Goal: Book appointment/travel/reservation

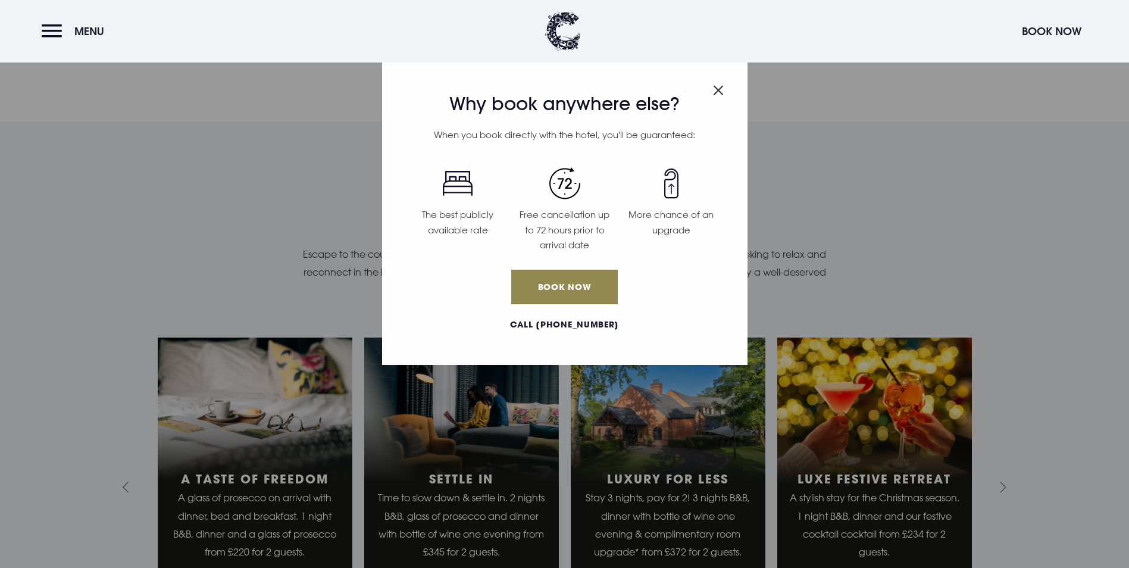
scroll to position [1071, 0]
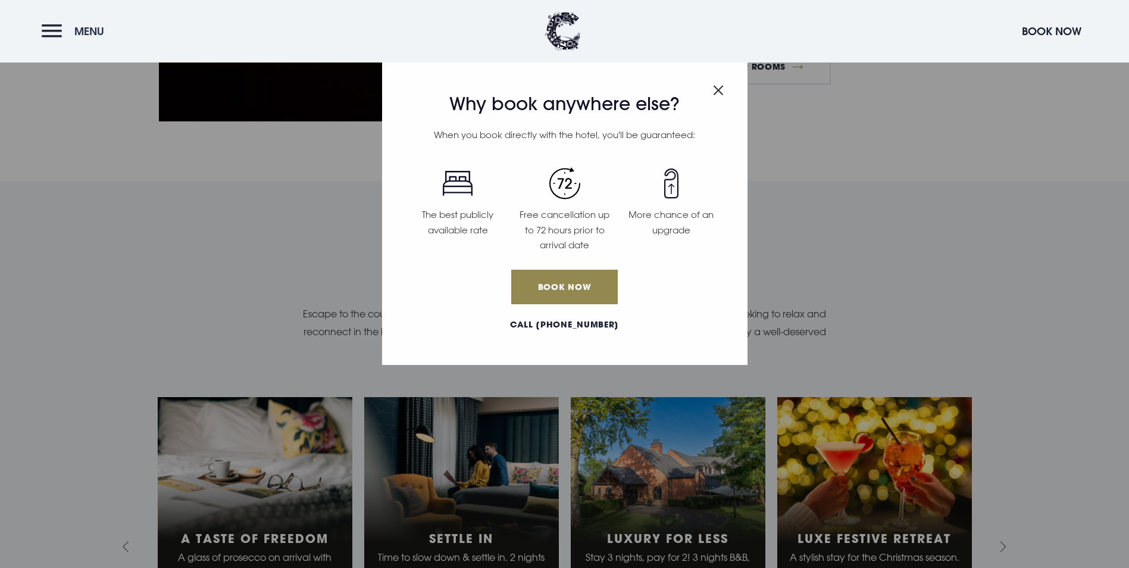
click at [62, 33] on button "Menu" at bounding box center [76, 31] width 68 height 26
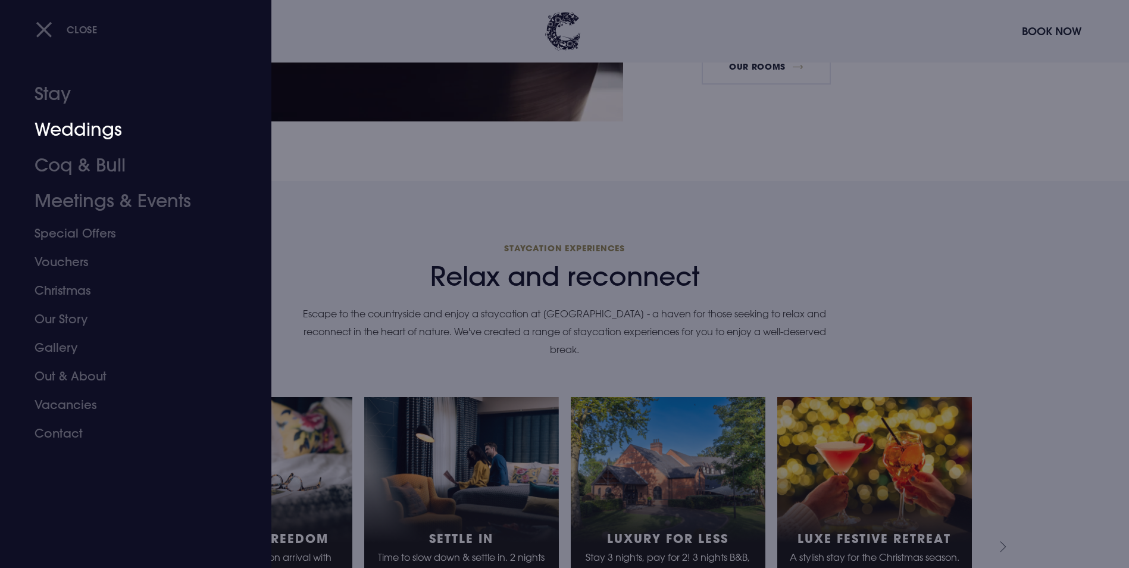
click at [104, 126] on link "Weddings" at bounding box center [129, 130] width 188 height 36
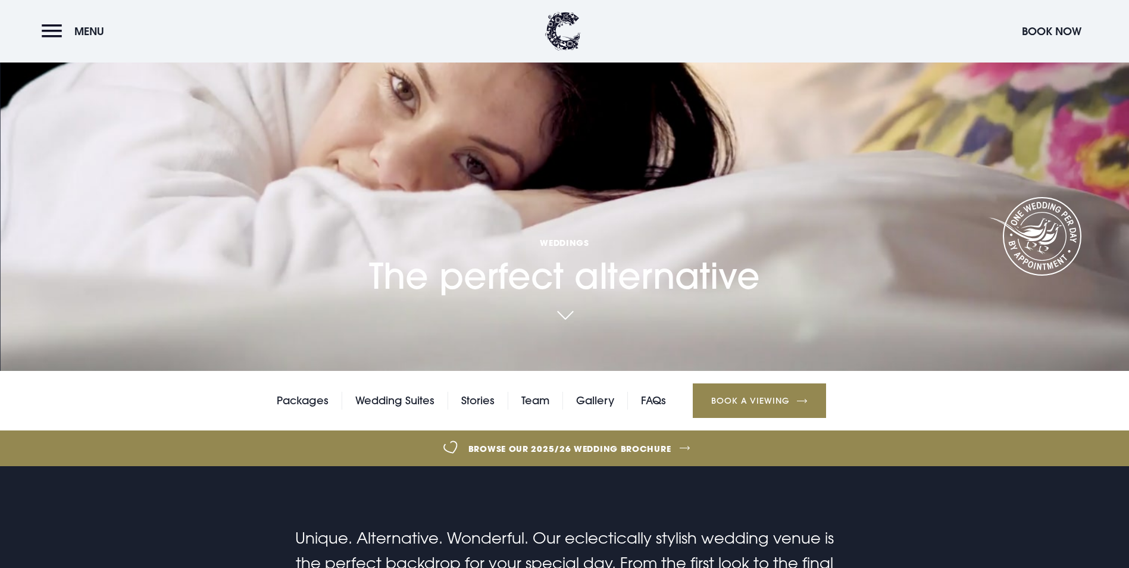
scroll to position [417, 0]
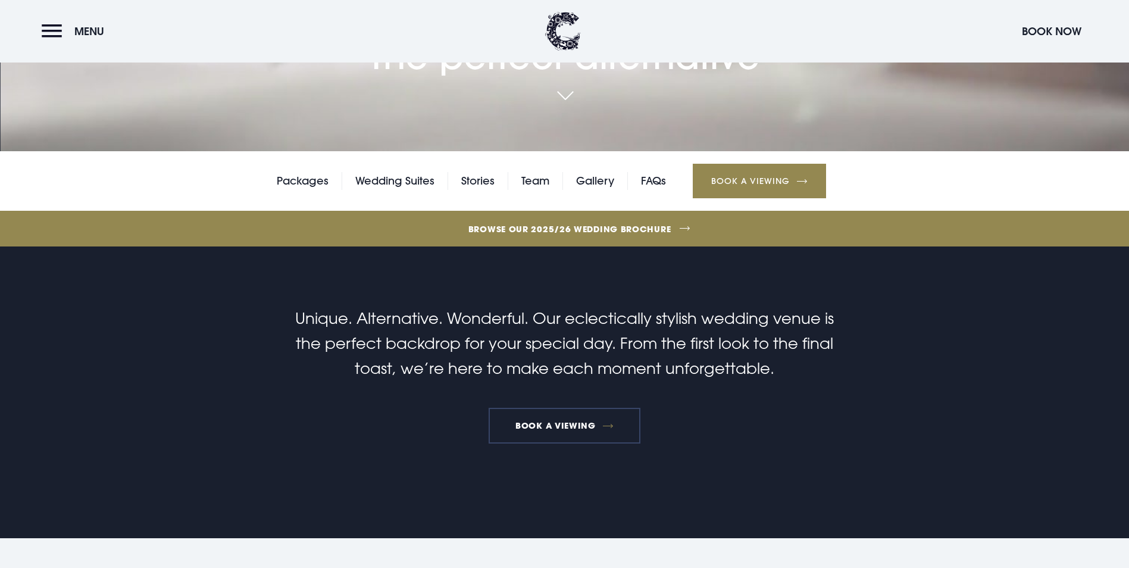
click at [556, 408] on link "Book a viewing" at bounding box center [565, 426] width 152 height 36
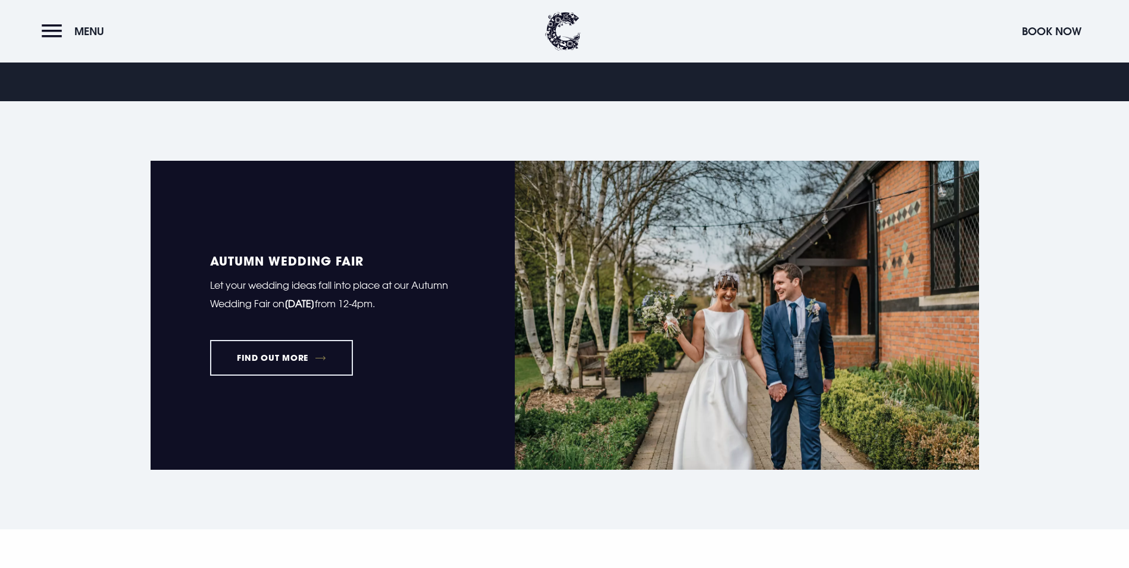
scroll to position [1012, 0]
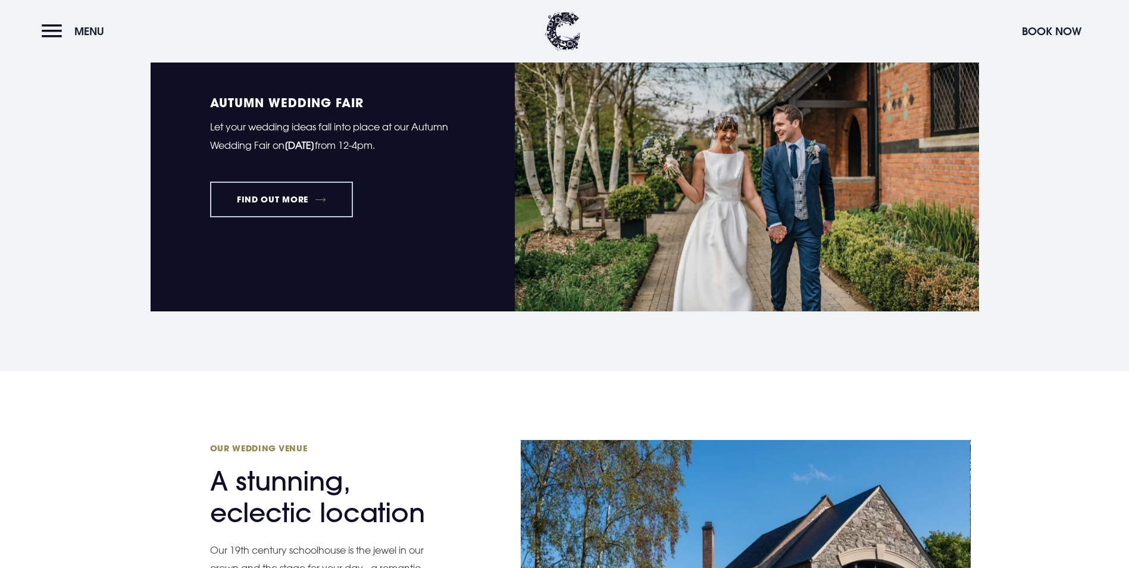
click at [305, 182] on link "FIND OUT MORE" at bounding box center [281, 200] width 143 height 36
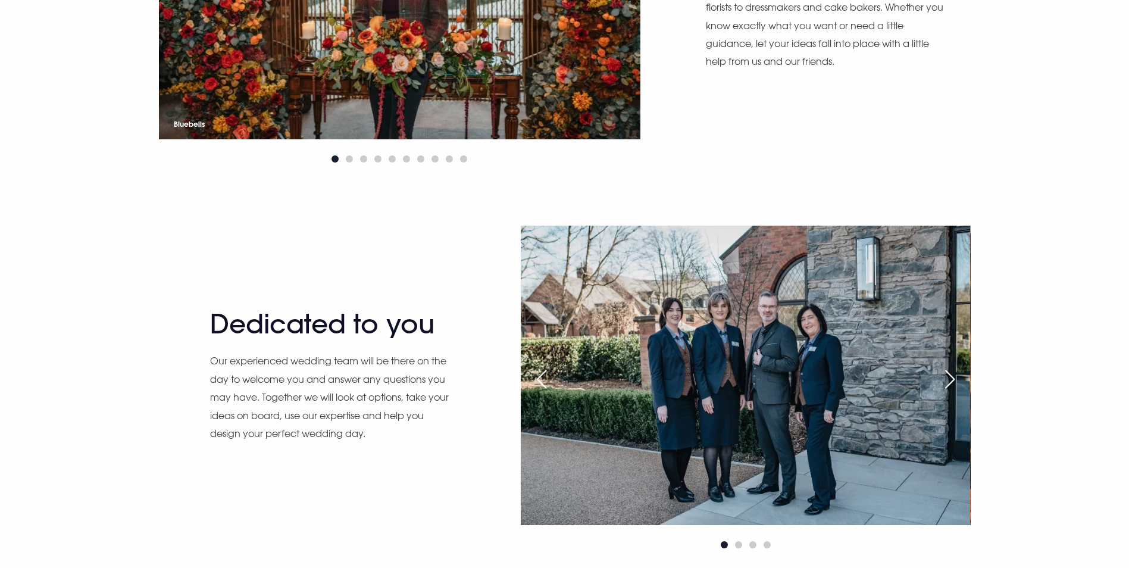
scroll to position [1071, 0]
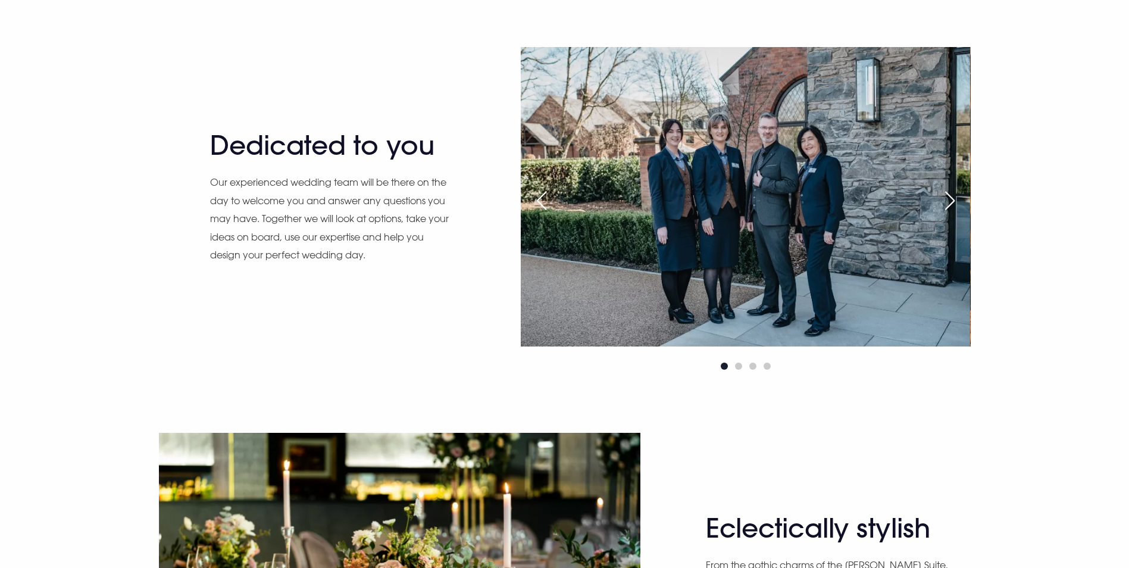
click at [968, 305] on img at bounding box center [745, 196] width 449 height 299
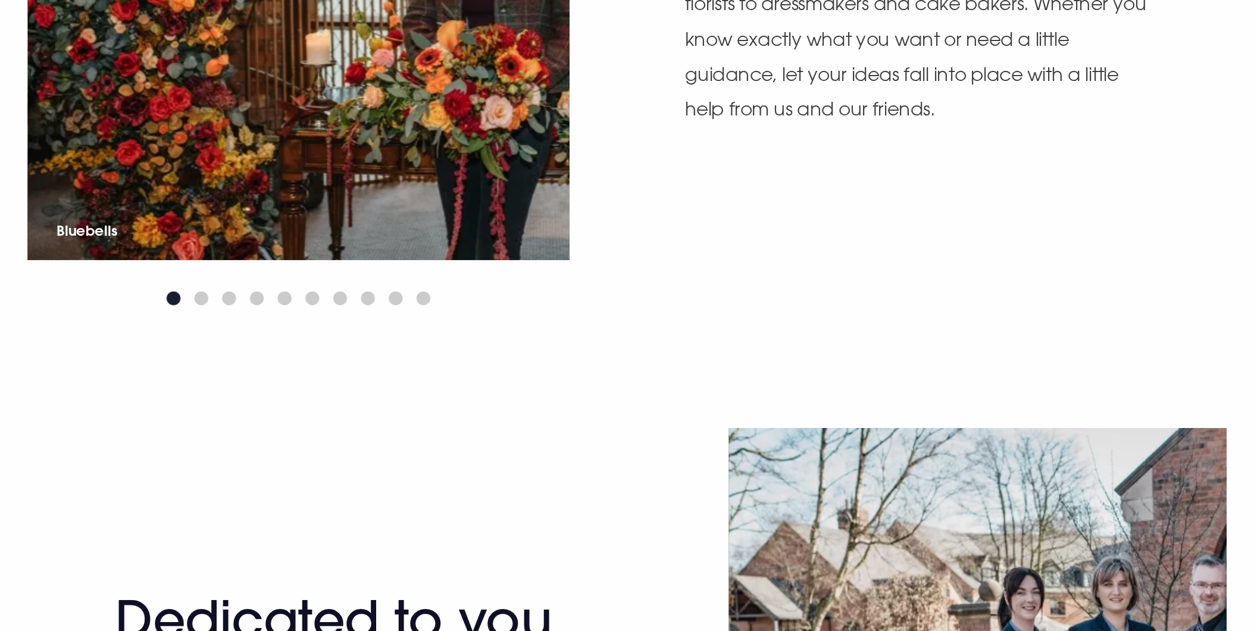
scroll to position [975, 0]
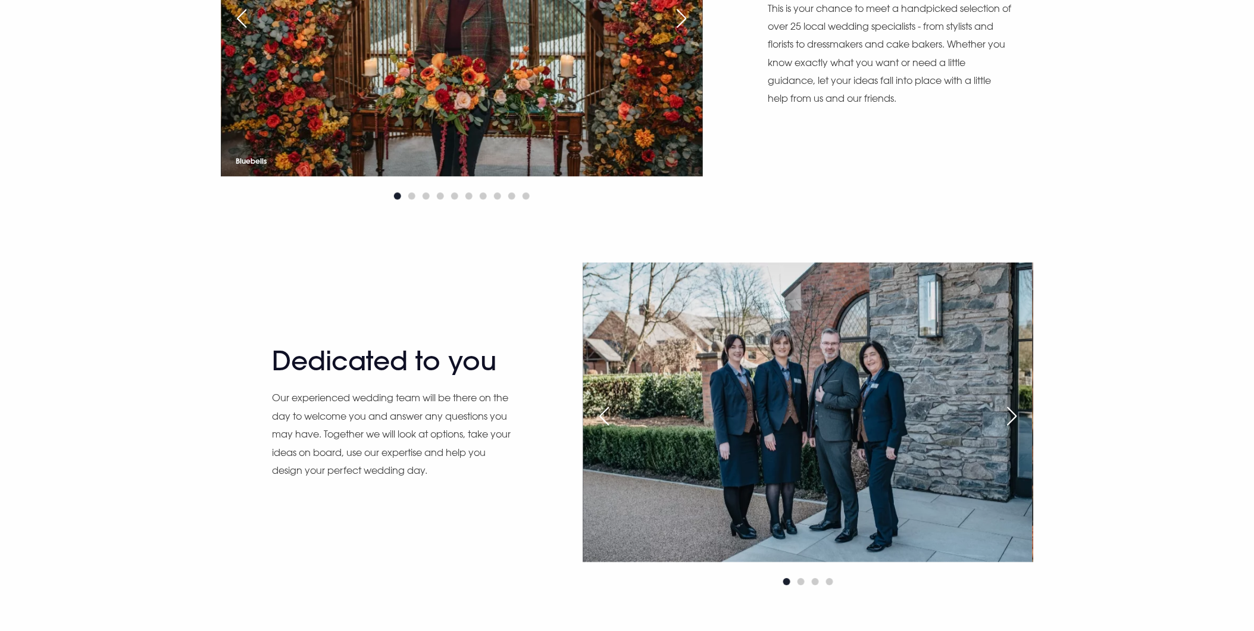
click at [944, 376] on img at bounding box center [807, 411] width 449 height 299
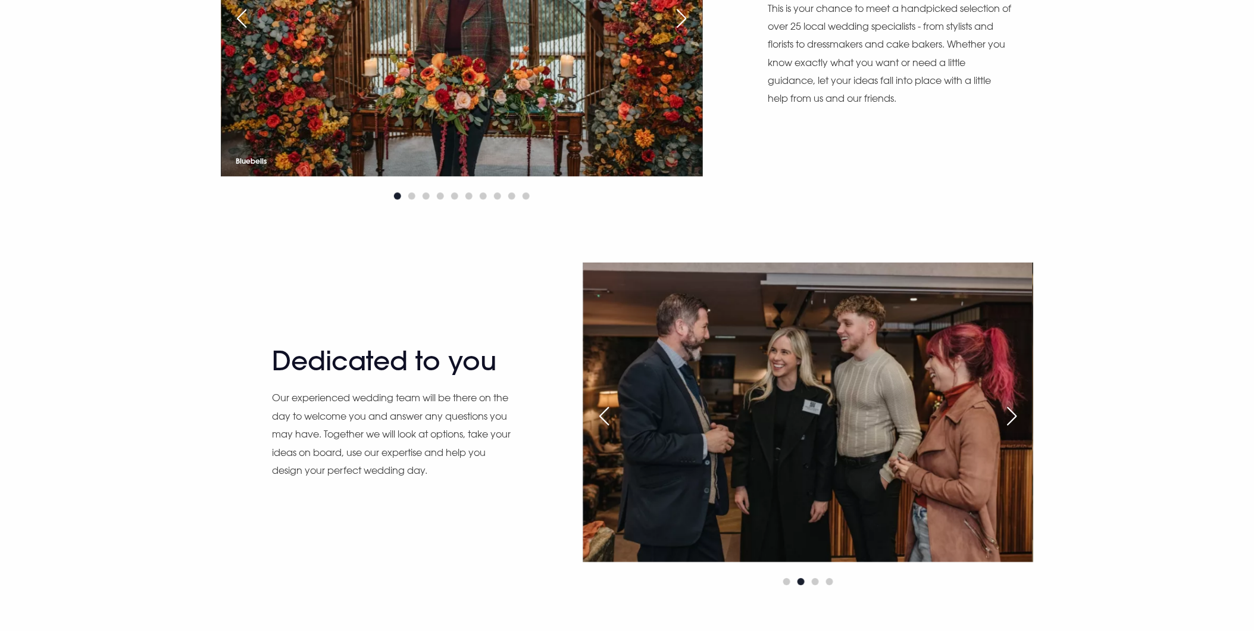
click at [601, 411] on div "Previous slide" at bounding box center [604, 416] width 30 height 26
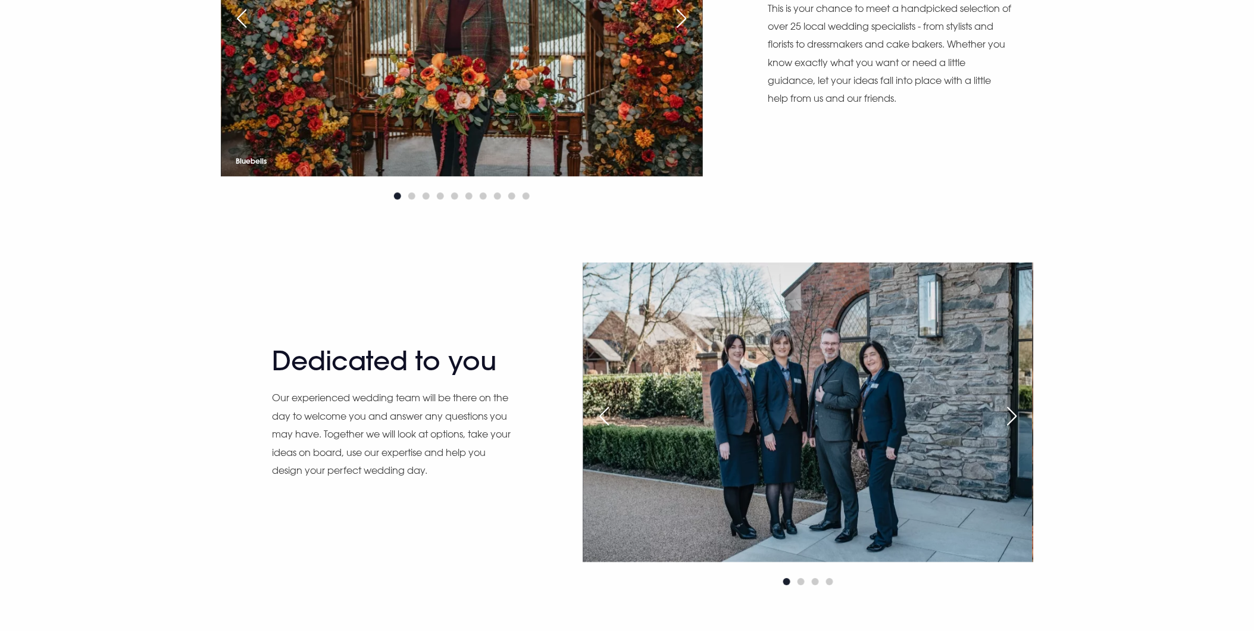
click at [1027, 411] on div "Next slide" at bounding box center [1013, 416] width 30 height 26
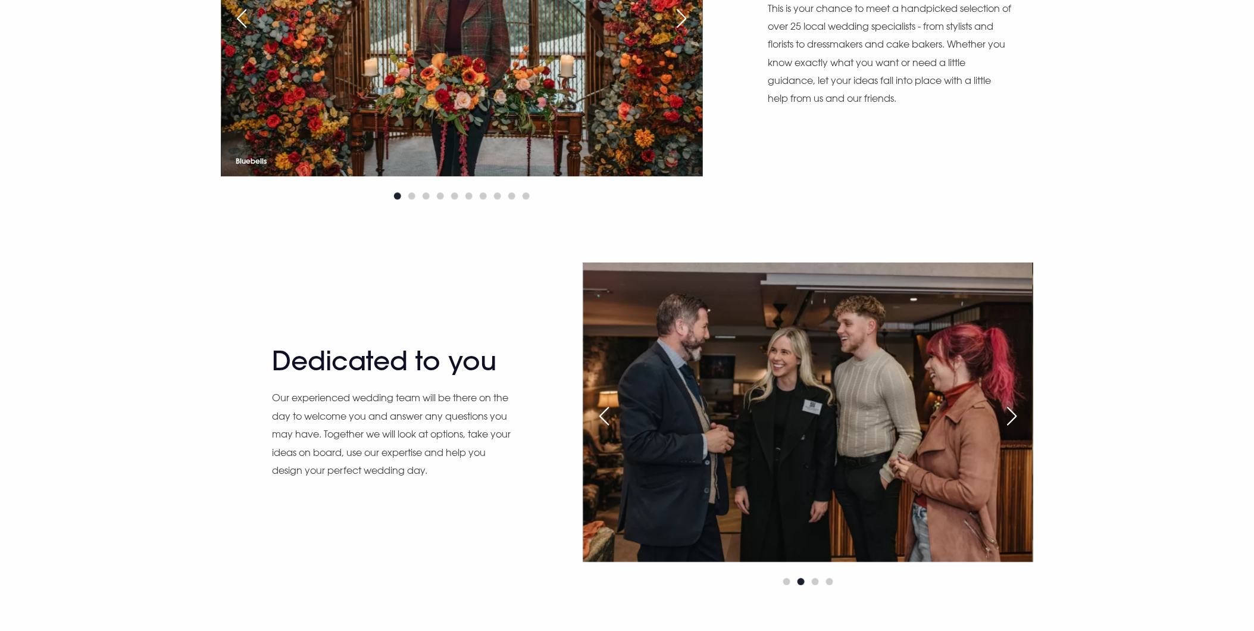
click at [1027, 410] on div "Next slide" at bounding box center [1013, 416] width 30 height 26
